Goal: Download file/media

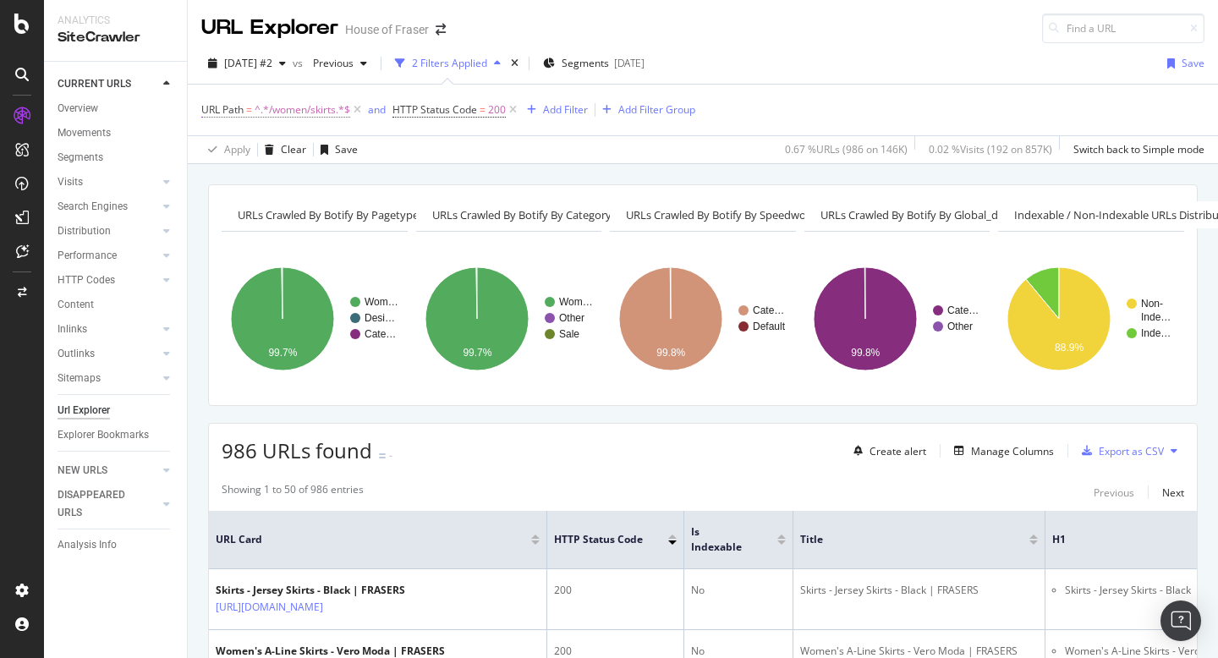
click at [295, 110] on span "^.*/women/skirts.*$" at bounding box center [302, 110] width 96 height 24
click at [323, 182] on input "/women/skirts" at bounding box center [296, 180] width 160 height 27
type input "/women/knitwear"
click at [372, 216] on div "button" at bounding box center [364, 216] width 23 height 10
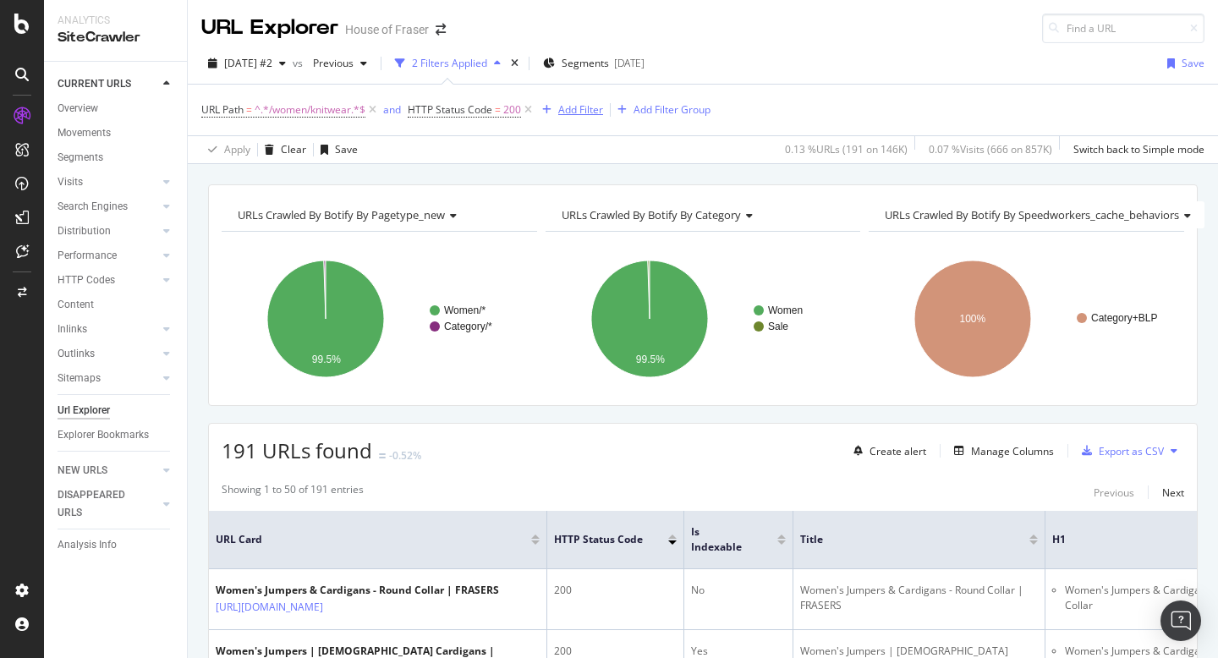
click at [583, 113] on div "Add Filter" at bounding box center [580, 109] width 45 height 14
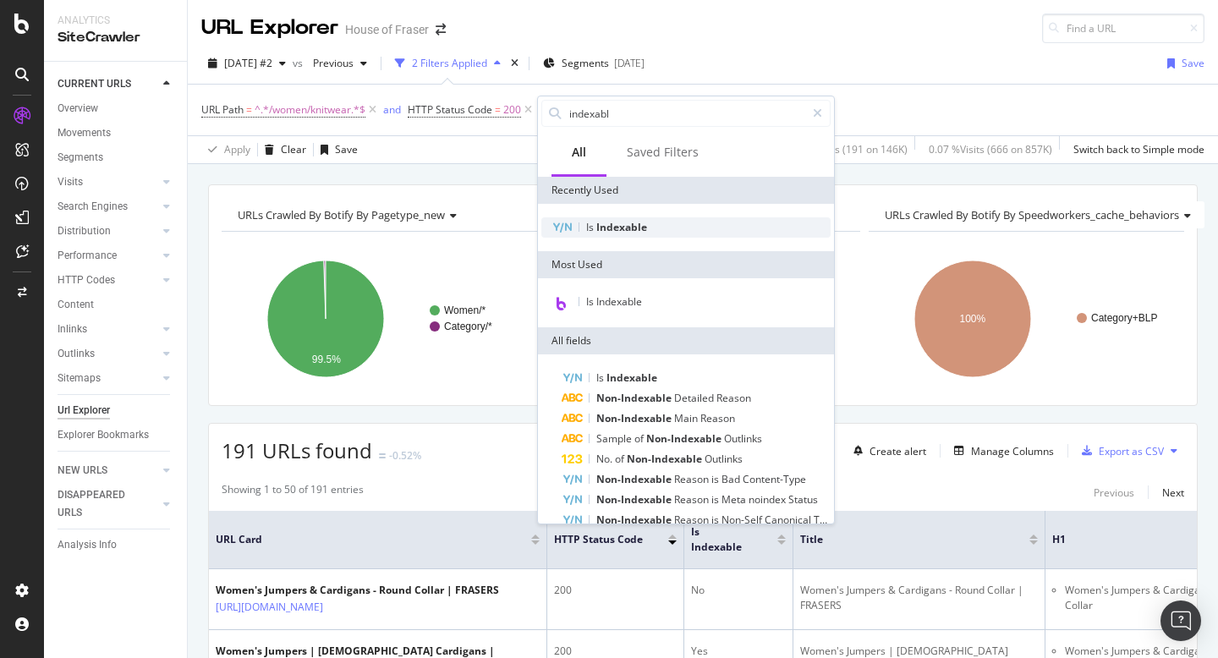
type input "indexabl"
click at [625, 226] on span "Indexable" at bounding box center [621, 227] width 51 height 14
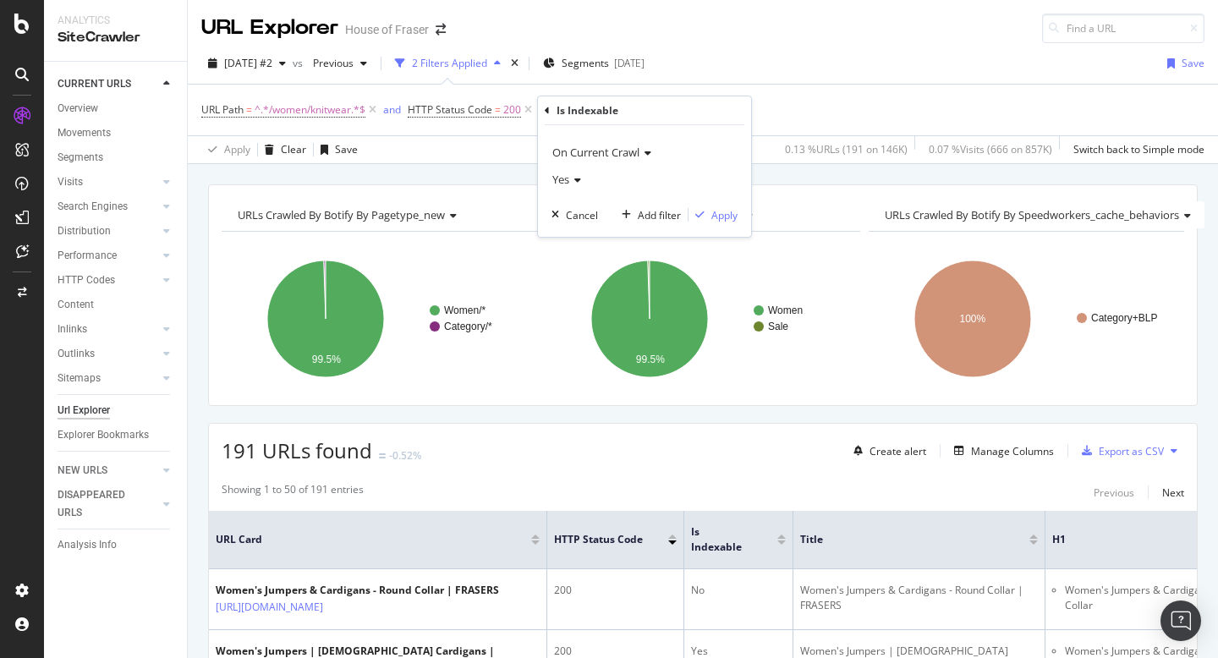
click at [742, 216] on div "On Current Crawl Yes Cancel Add filter Apply" at bounding box center [644, 181] width 213 height 112
click at [720, 215] on div "Apply" at bounding box center [724, 215] width 26 height 14
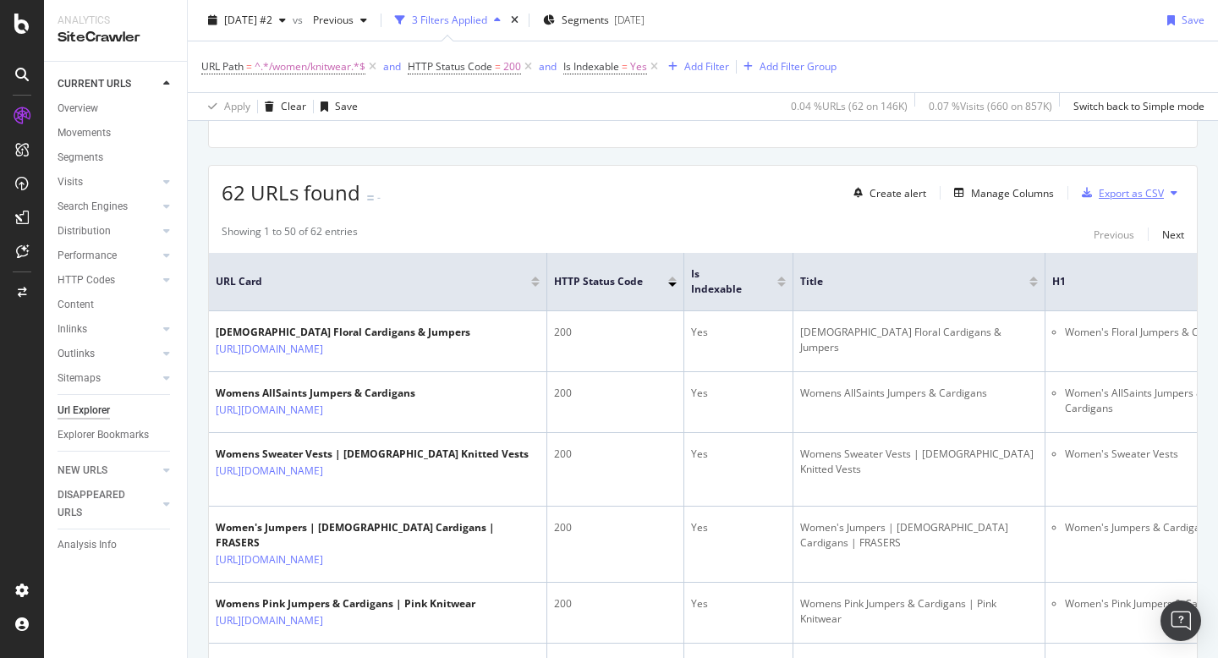
click at [1132, 188] on div "Export as CSV" at bounding box center [1130, 193] width 65 height 14
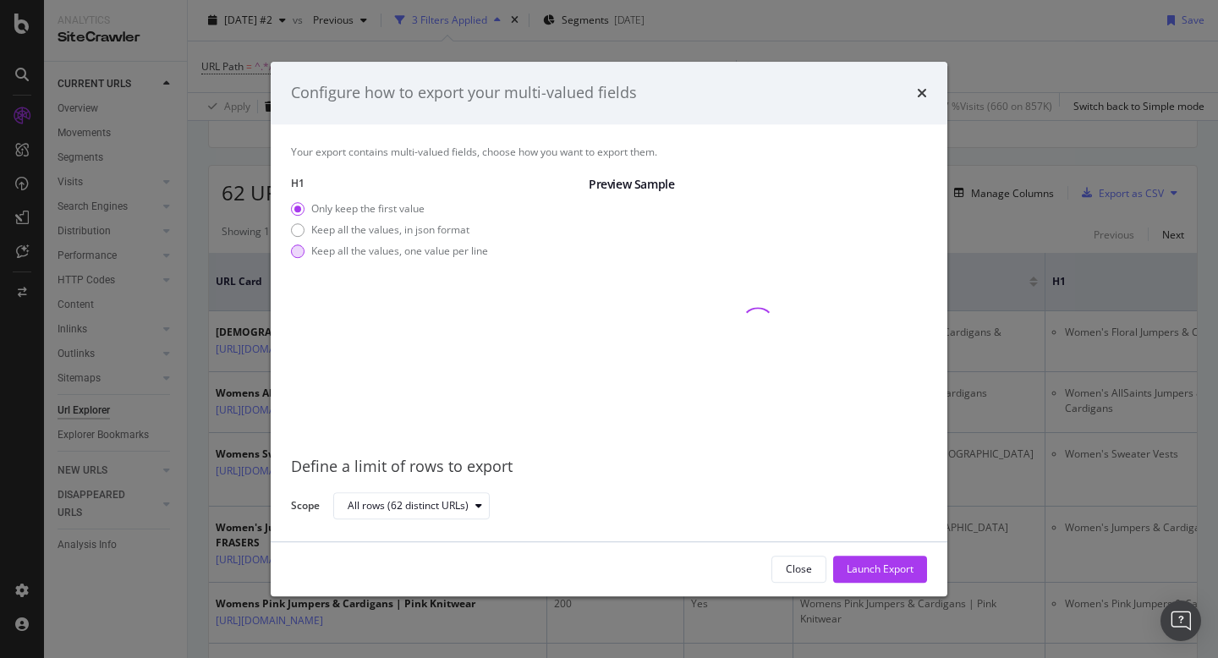
click at [434, 245] on div "Keep all the values, one value per line" at bounding box center [399, 251] width 177 height 14
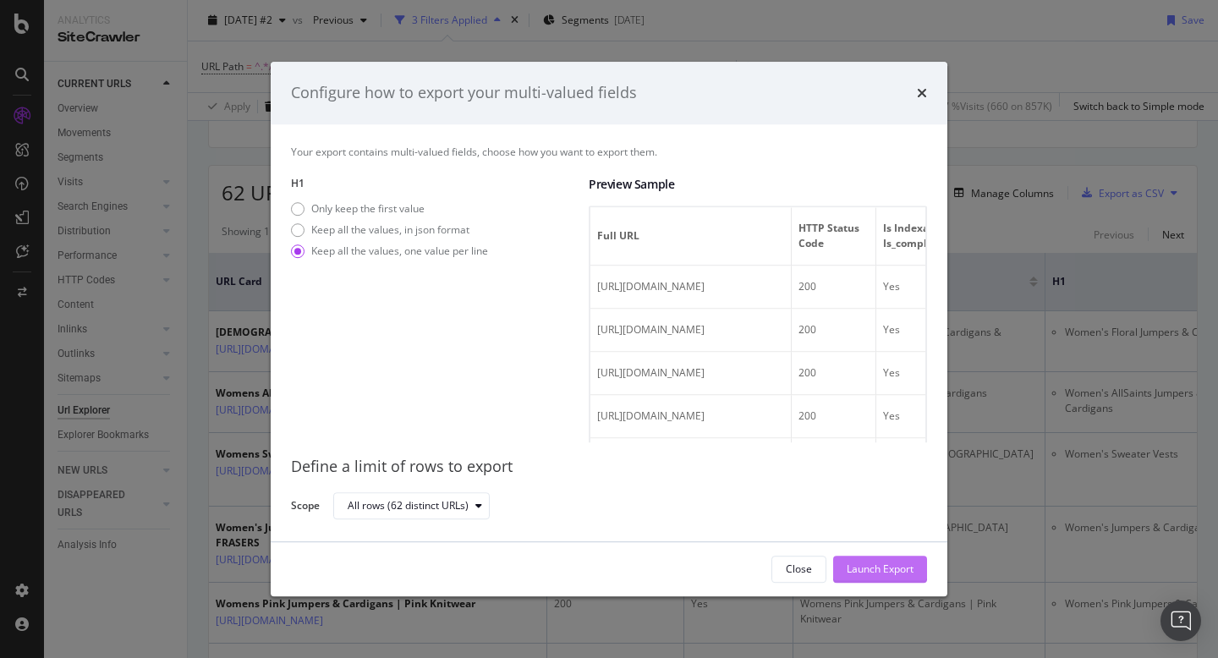
click at [874, 571] on div "Launch Export" at bounding box center [879, 568] width 67 height 14
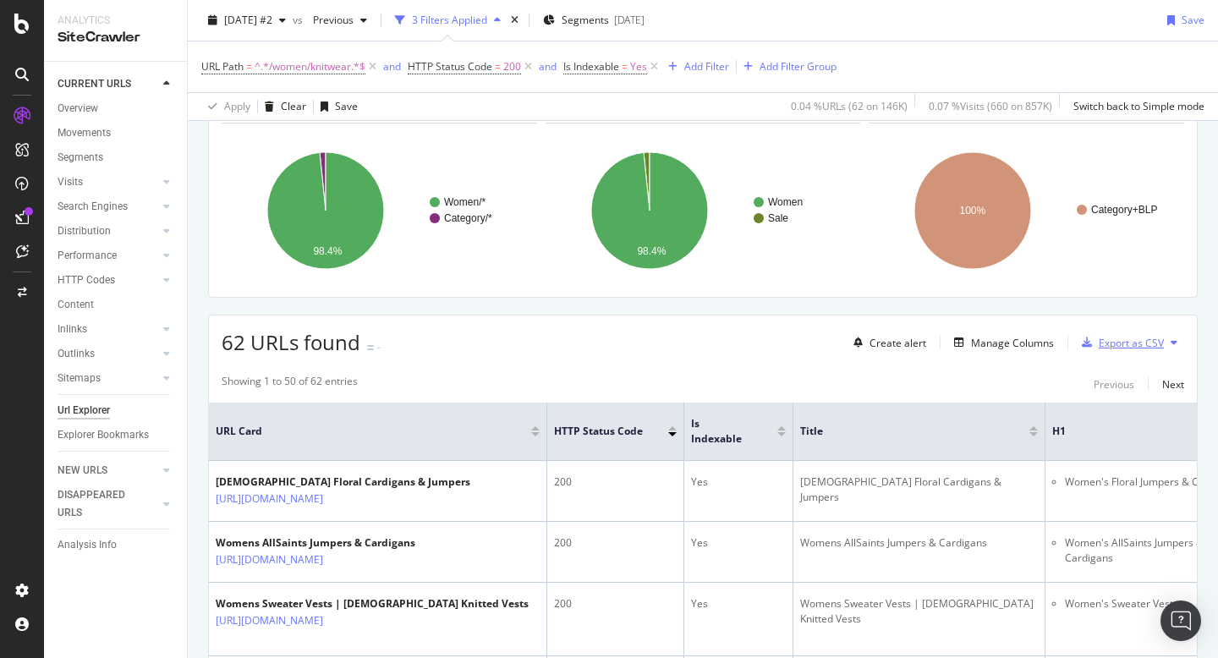
scroll to position [107, 0]
click at [289, 68] on span "^.*/women/knitwear.*$" at bounding box center [309, 67] width 111 height 24
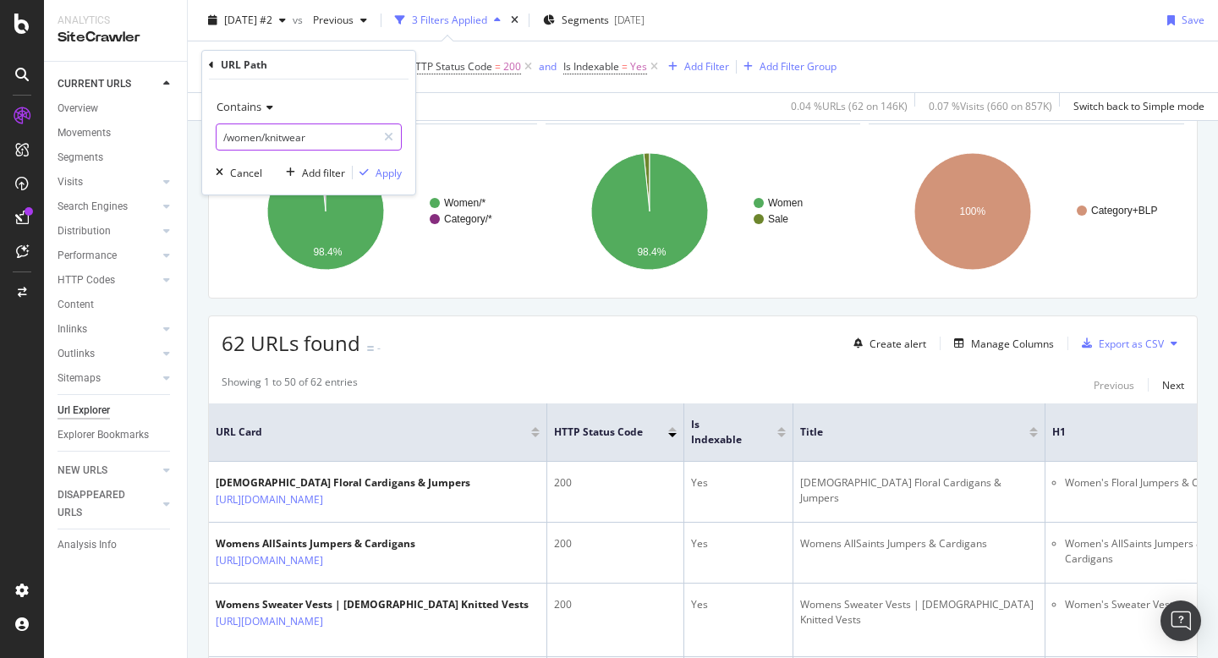
drag, startPoint x: 334, startPoint y: 136, endPoint x: 202, endPoint y: 124, distance: 132.4
click at [202, 124] on div "Contains /women/knitwear Cancel Add filter Apply" at bounding box center [308, 136] width 213 height 115
type input "christmas"
click at [383, 162] on div "Contains christmas Cancel Add filter Apply" at bounding box center [308, 136] width 213 height 115
click at [383, 178] on div "Apply" at bounding box center [388, 173] width 26 height 14
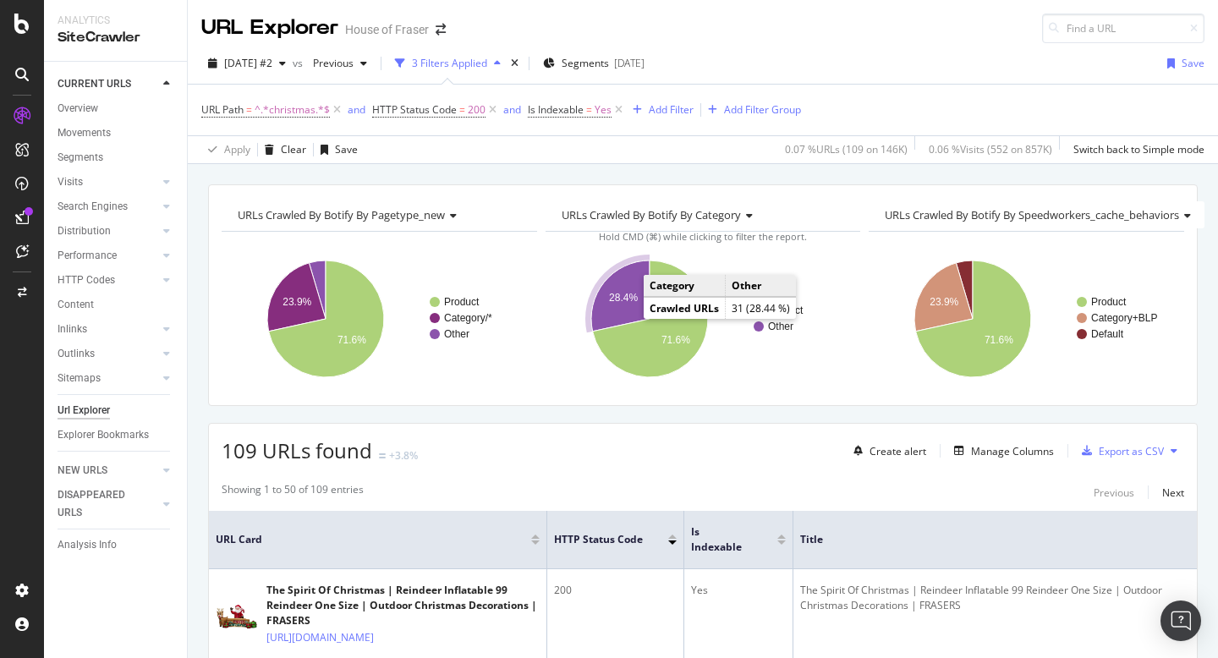
click at [625, 315] on icon "A chart." at bounding box center [620, 295] width 58 height 71
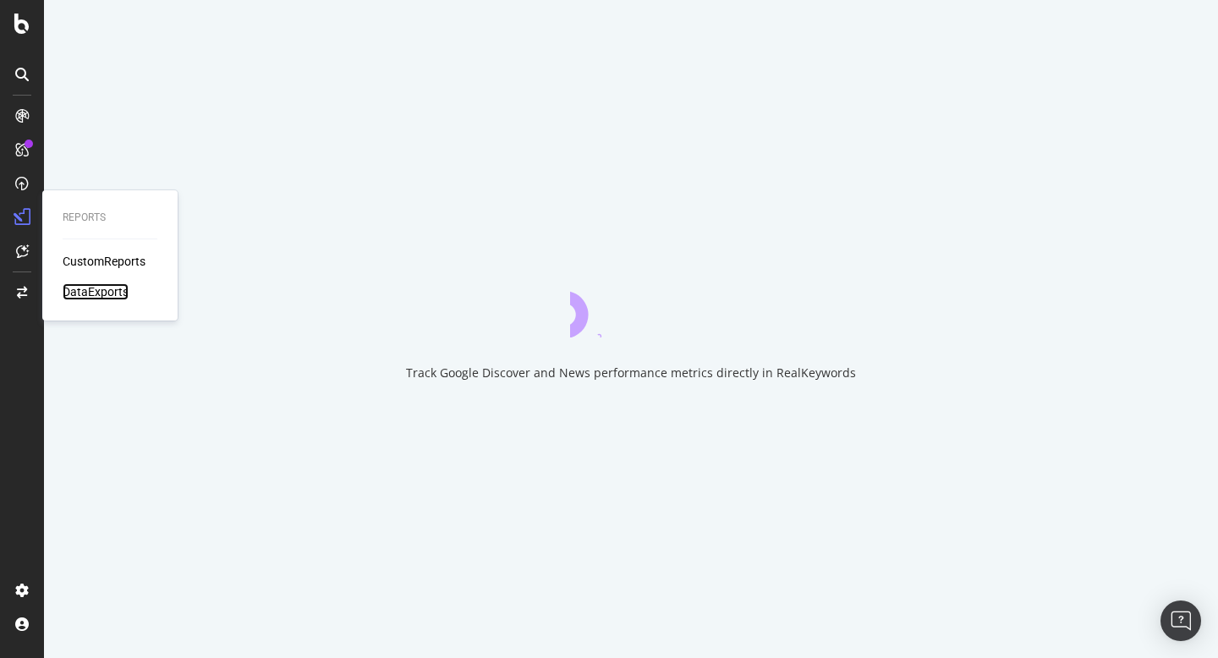
click at [88, 287] on div "DataExports" at bounding box center [96, 291] width 66 height 17
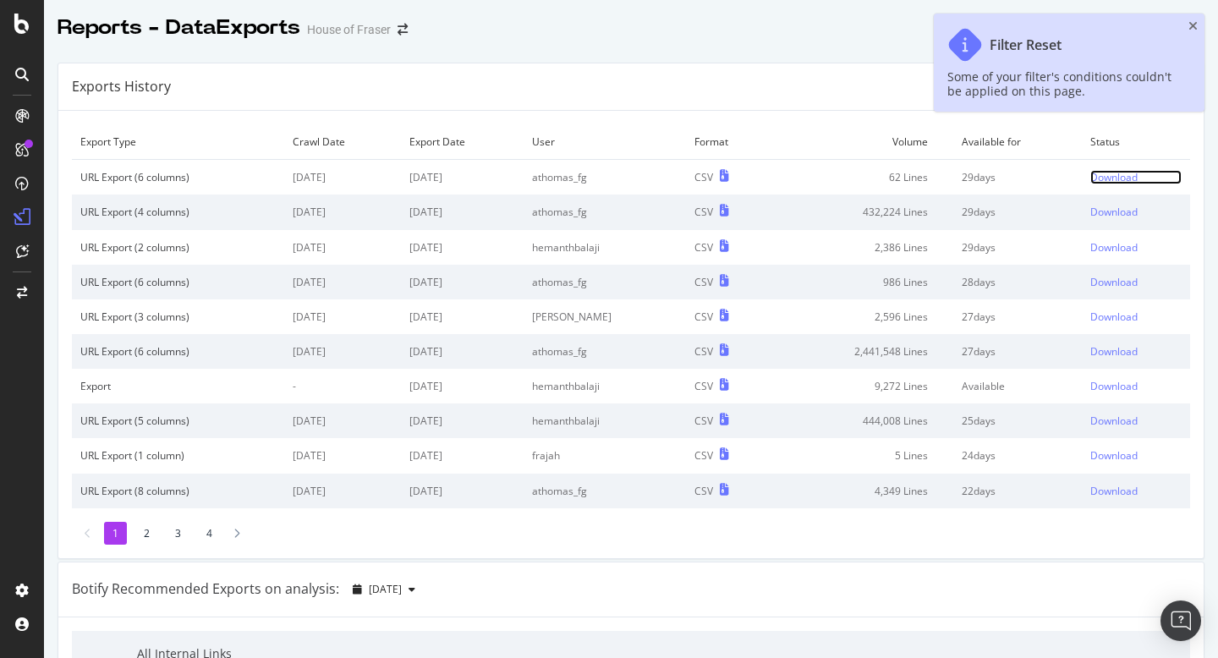
click at [1103, 178] on div "Download" at bounding box center [1113, 177] width 47 height 14
